Goal: Navigation & Orientation: Find specific page/section

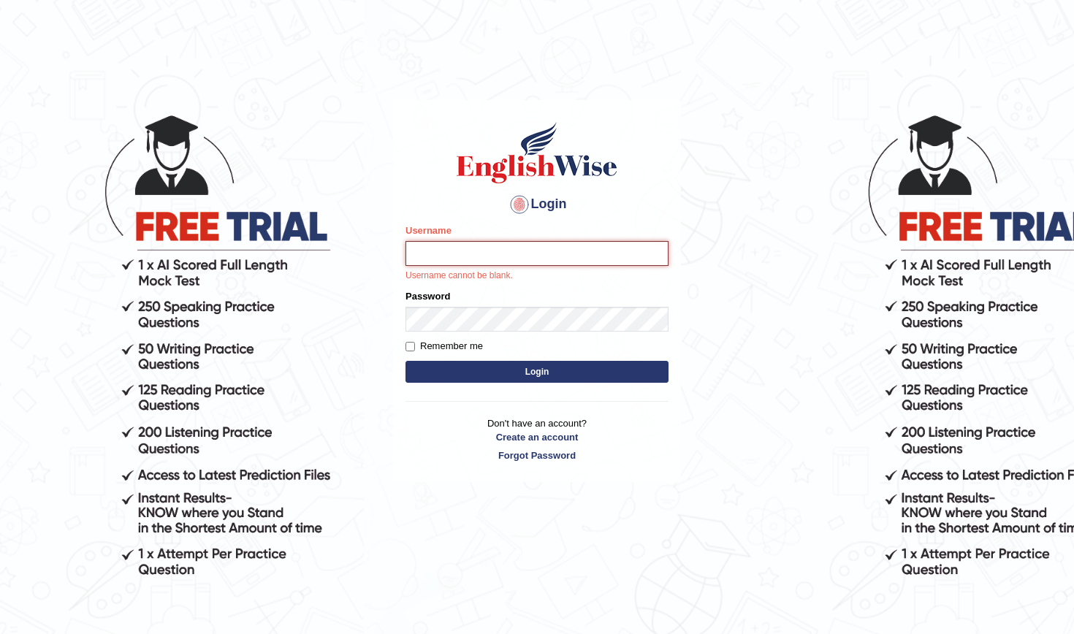
click at [424, 256] on input "Username" at bounding box center [536, 253] width 263 height 25
type input "kanwaljit"
click at [424, 365] on button "Login" at bounding box center [536, 372] width 263 height 22
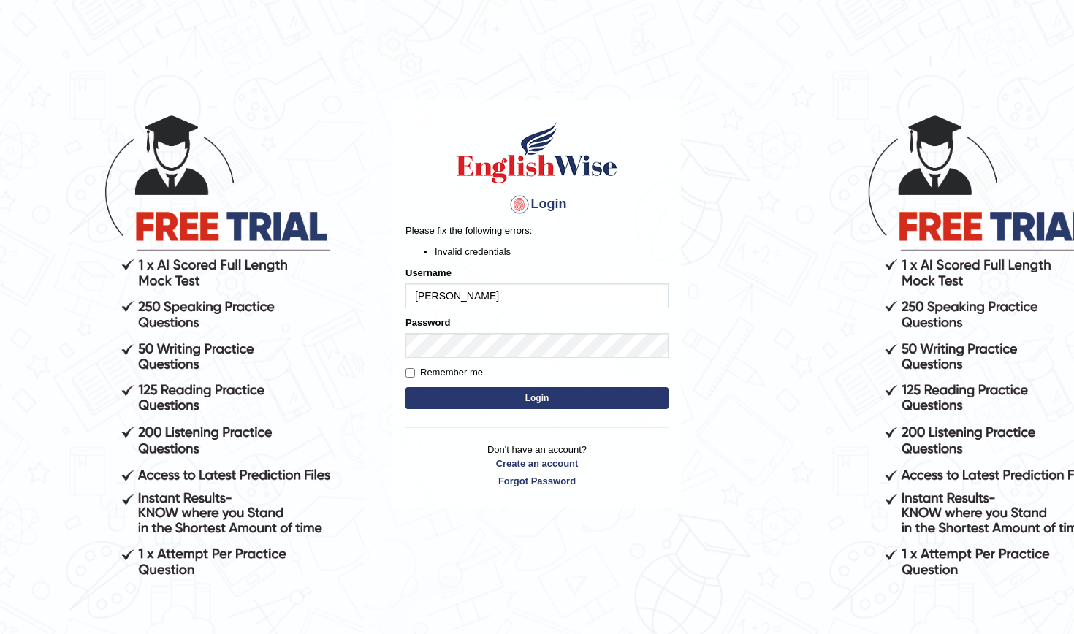
click at [411, 367] on label "Remember me" at bounding box center [443, 372] width 77 height 15
click at [411, 368] on input "Remember me" at bounding box center [409, 372] width 9 height 9
click at [409, 370] on input "Remember me" at bounding box center [409, 372] width 9 height 9
checkbox input "false"
click at [481, 294] on input "kanwaljit" at bounding box center [536, 295] width 263 height 25
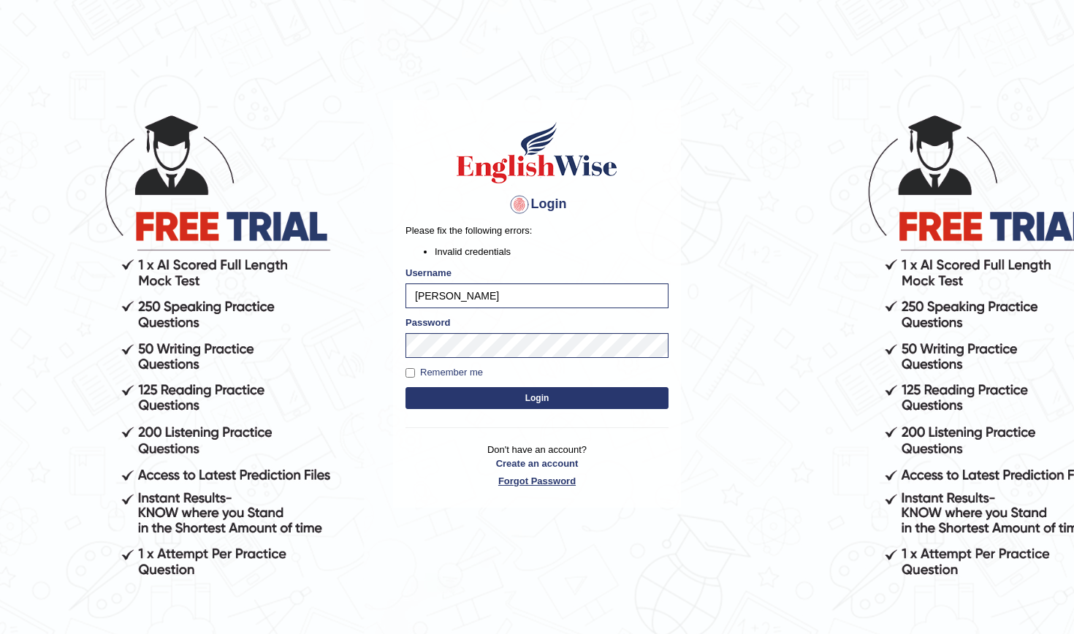
click at [531, 477] on link "Forgot Password" at bounding box center [536, 481] width 263 height 14
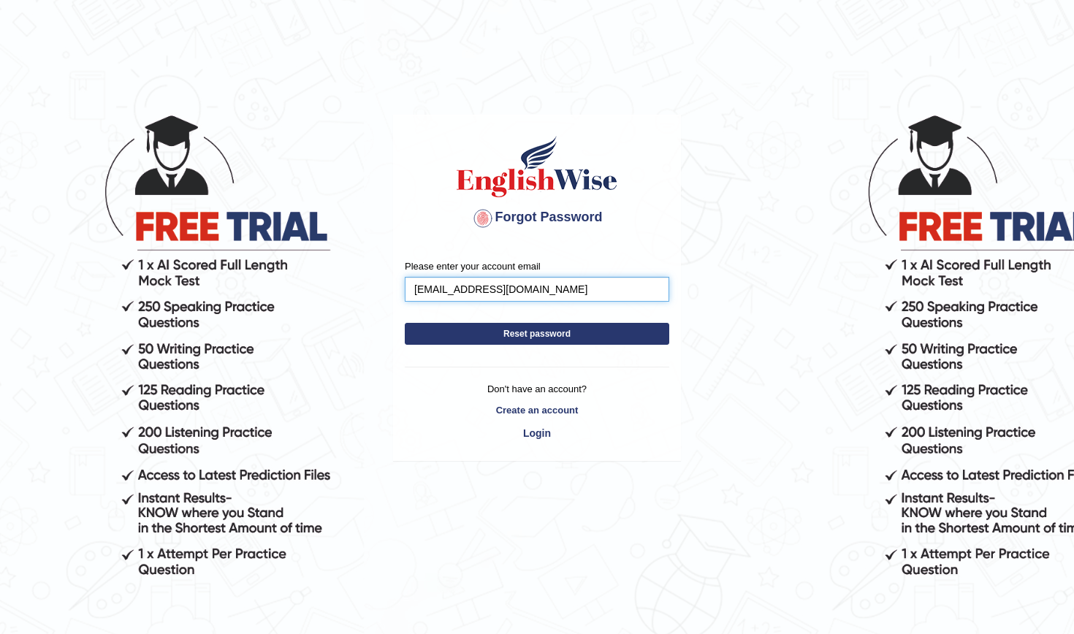
type input "Kaurkanwaljit646@gmail.com"
click at [537, 333] on button "Reset password" at bounding box center [537, 334] width 264 height 22
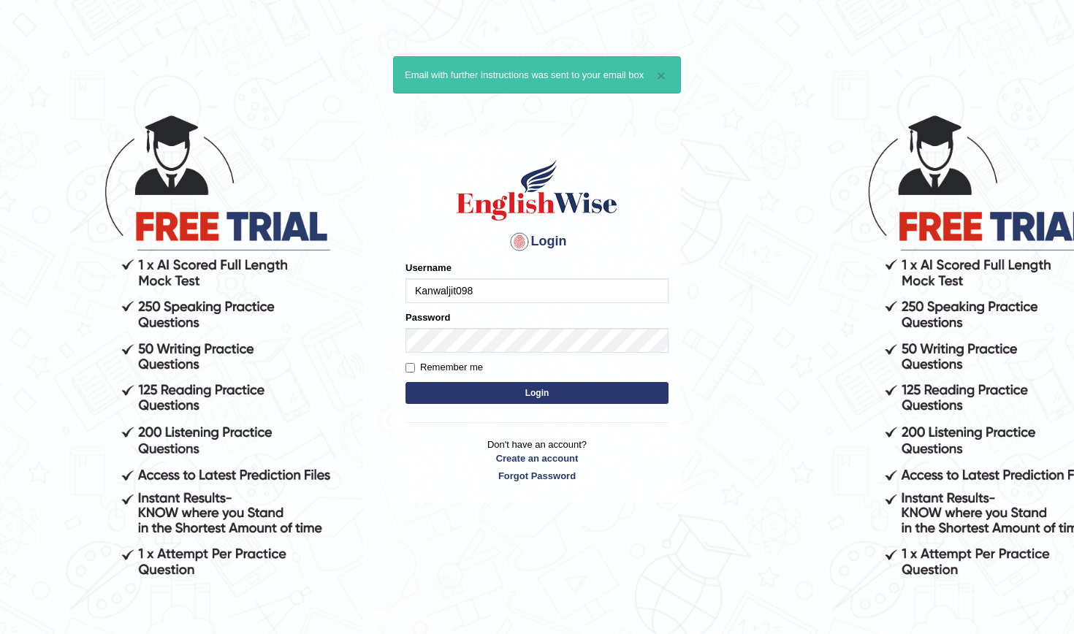
type input "Kanwaljit098"
click at [408, 358] on form "Please fix the following errors: Username Kanwaljit098 Password Remember me Log…" at bounding box center [536, 334] width 263 height 147
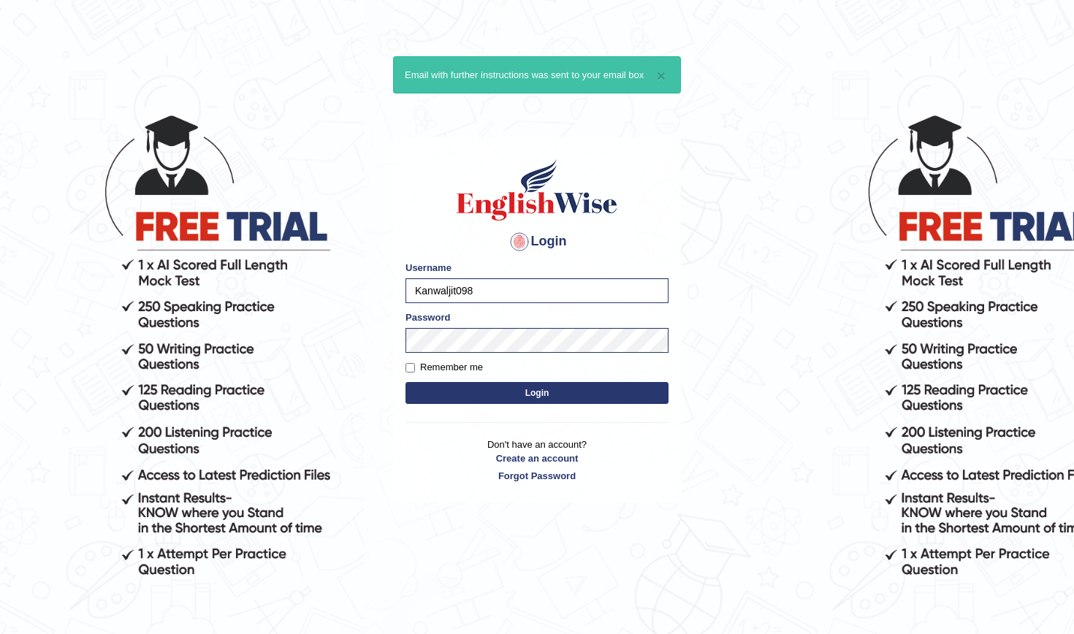
click at [411, 366] on input "Remember me" at bounding box center [409, 367] width 9 height 9
checkbox input "true"
click at [537, 392] on button "Login" at bounding box center [536, 393] width 263 height 22
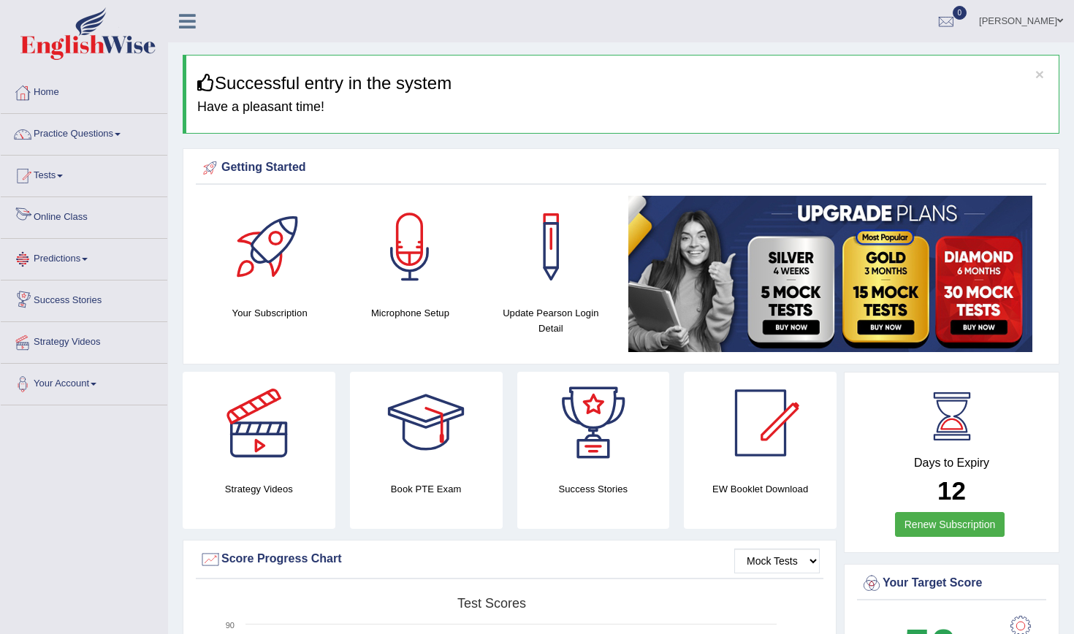
click at [63, 218] on link "Online Class" at bounding box center [84, 215] width 167 height 37
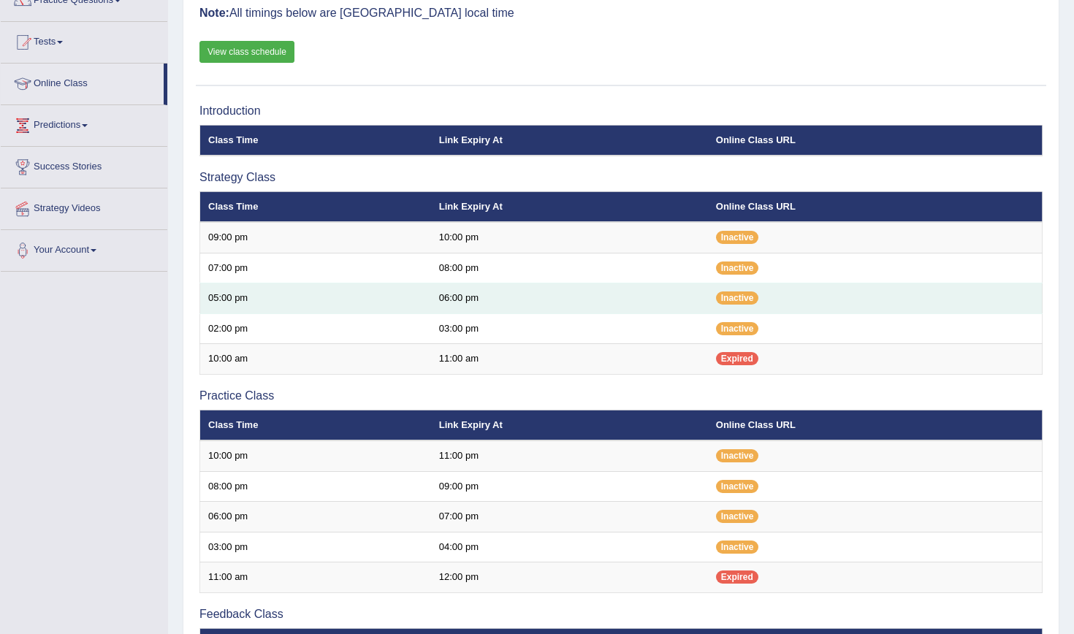
scroll to position [109, 0]
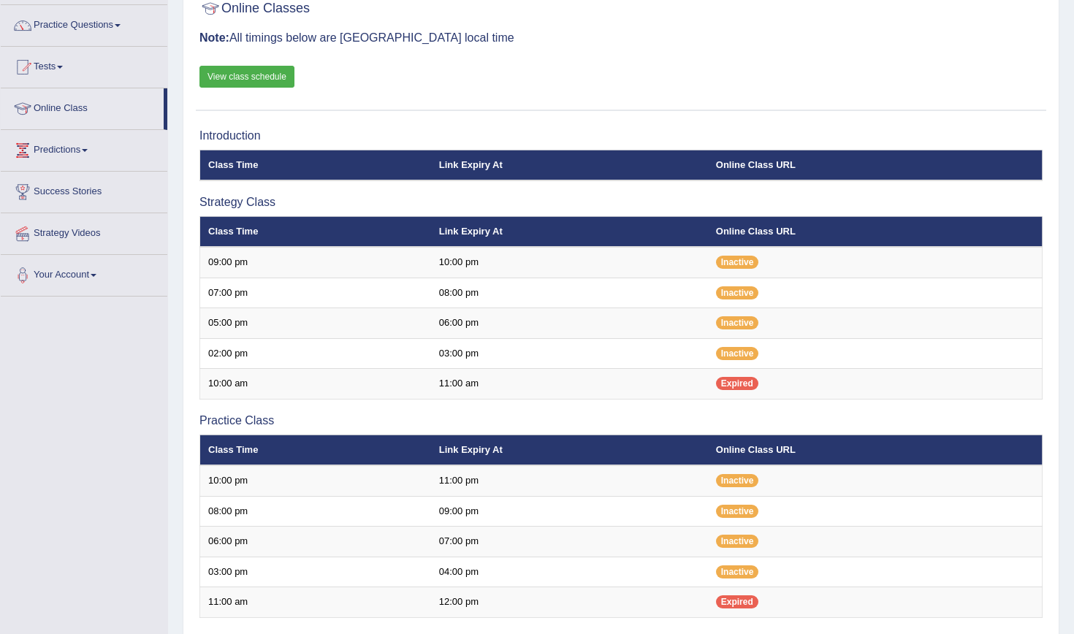
click at [257, 70] on link "View class schedule" at bounding box center [246, 77] width 95 height 22
